Goal: Check status: Check status

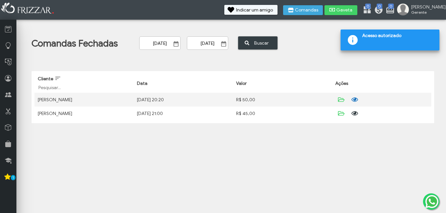
click at [356, 101] on icon "submit" at bounding box center [354, 100] width 8 height 7
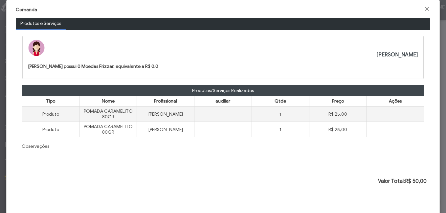
click at [425, 5] on div "Comanda" at bounding box center [223, 9] width 424 height 13
click at [424, 7] on span "Fechar" at bounding box center [427, 9] width 7 height 7
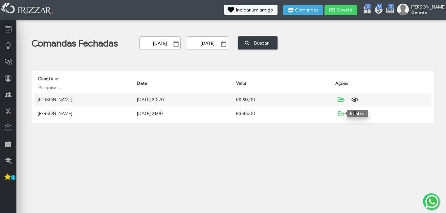
click at [360, 117] on td "Ações ui-button ui-button ui-button" at bounding box center [381, 114] width 99 height 14
click at [357, 112] on icon "submit" at bounding box center [354, 113] width 8 height 7
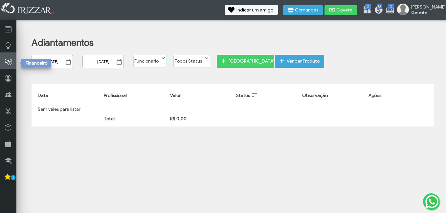
drag, startPoint x: 7, startPoint y: 62, endPoint x: 10, endPoint y: 67, distance: 5.5
click at [7, 62] on icon at bounding box center [8, 62] width 7 height 8
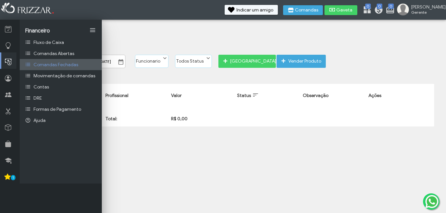
click at [63, 60] on link "Comandas Fechadas" at bounding box center [61, 64] width 82 height 11
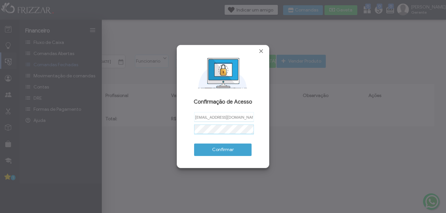
click at [194, 144] on button "Confirmar" at bounding box center [222, 150] width 57 height 12
